Goal: Transaction & Acquisition: Purchase product/service

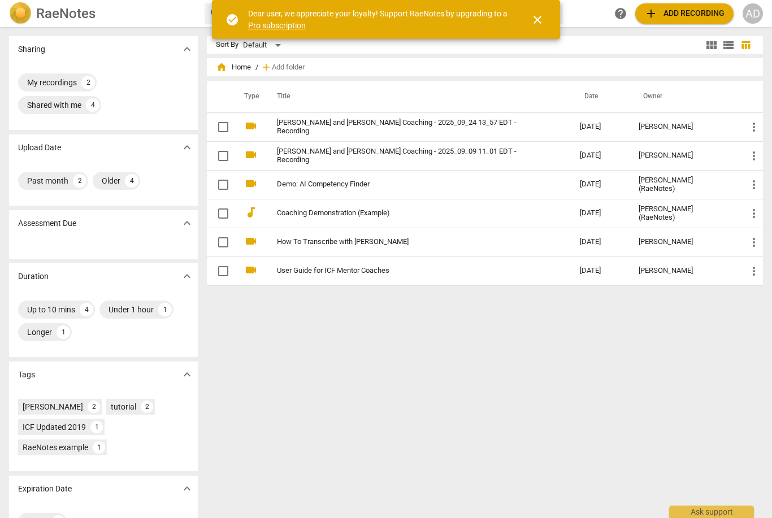
click at [691, 15] on span "add Add recording" at bounding box center [684, 14] width 80 height 14
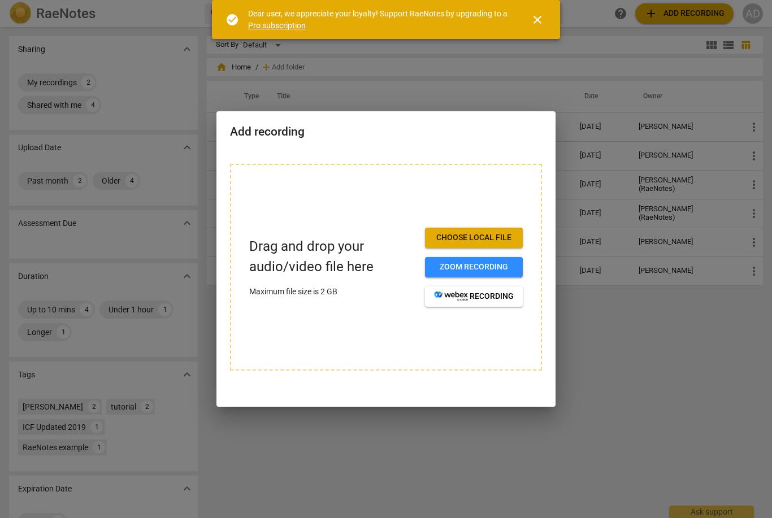
click at [503, 233] on span "Choose local file" at bounding box center [474, 237] width 80 height 11
click at [467, 244] on button "Choose local file" at bounding box center [474, 238] width 98 height 20
click at [475, 236] on span "Choose local file" at bounding box center [474, 237] width 80 height 11
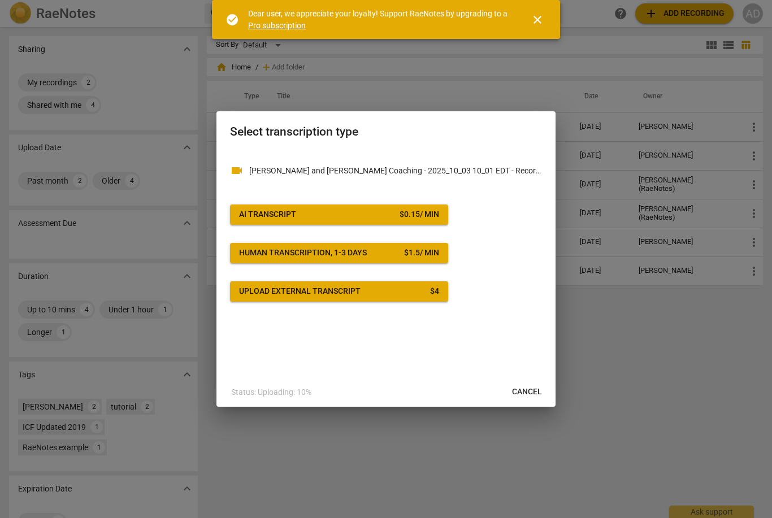
click at [423, 216] on div "$ 0.15 / min" at bounding box center [420, 214] width 40 height 11
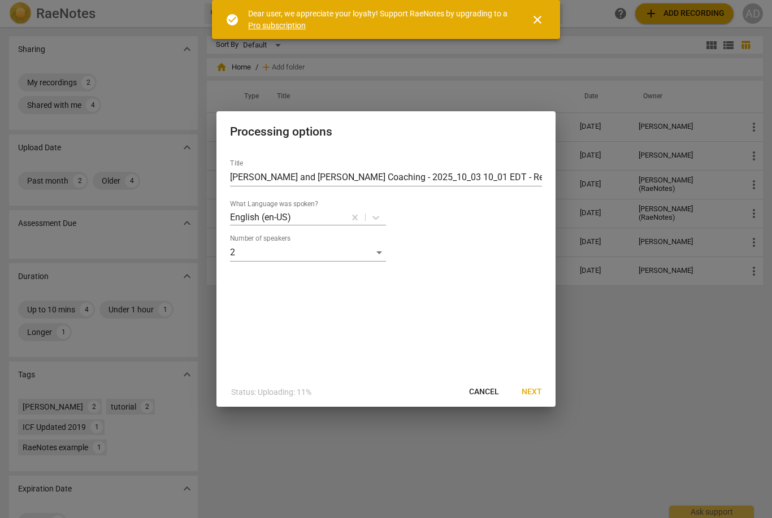
click at [535, 400] on button "Next" at bounding box center [532, 392] width 38 height 20
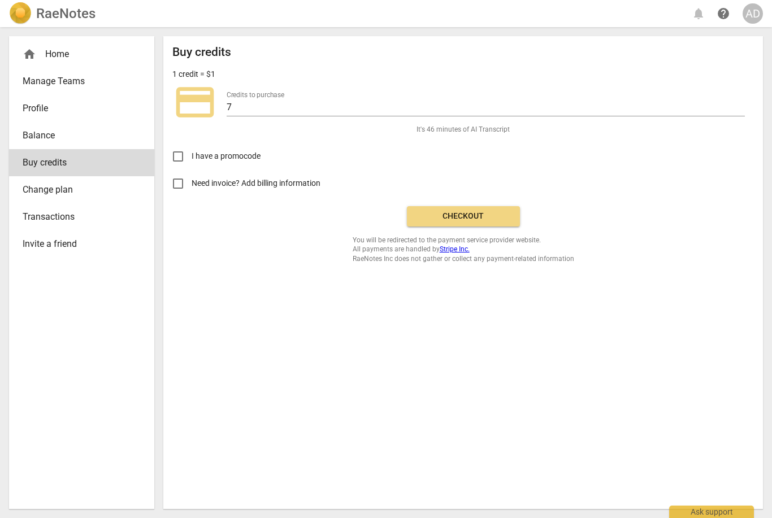
click at [481, 208] on button "Checkout" at bounding box center [463, 216] width 113 height 20
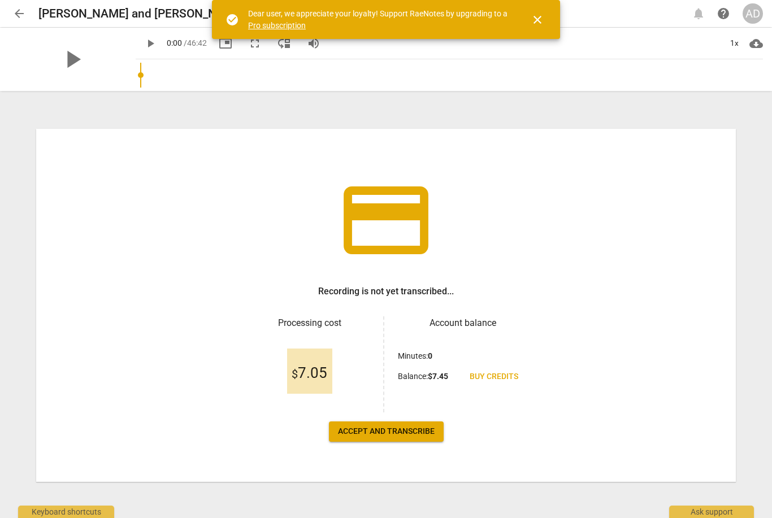
click at [382, 432] on span "Accept and transcribe" at bounding box center [386, 431] width 97 height 11
